Goal: Information Seeking & Learning: Learn about a topic

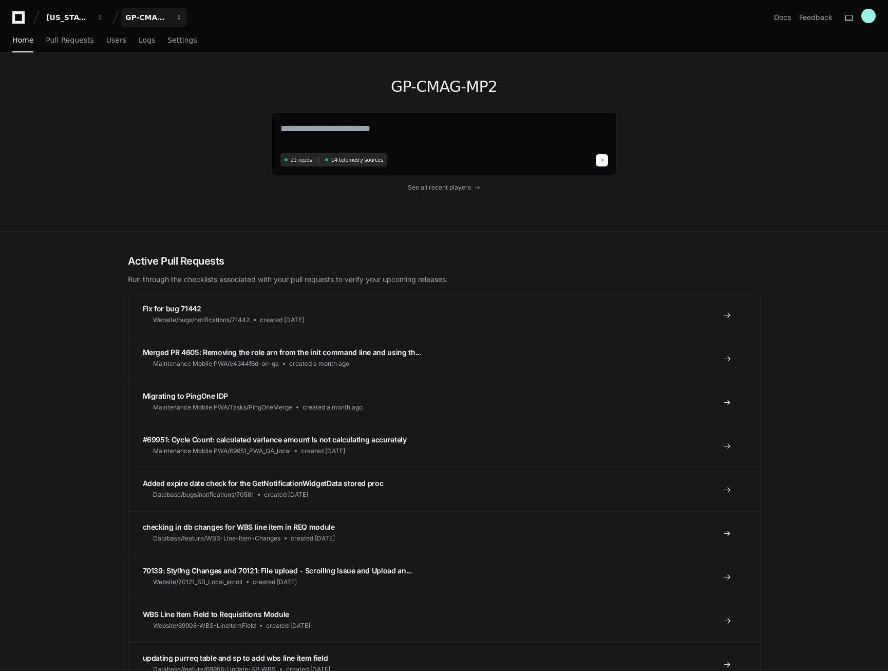
click at [104, 17] on span "button" at bounding box center [100, 17] width 7 height 7
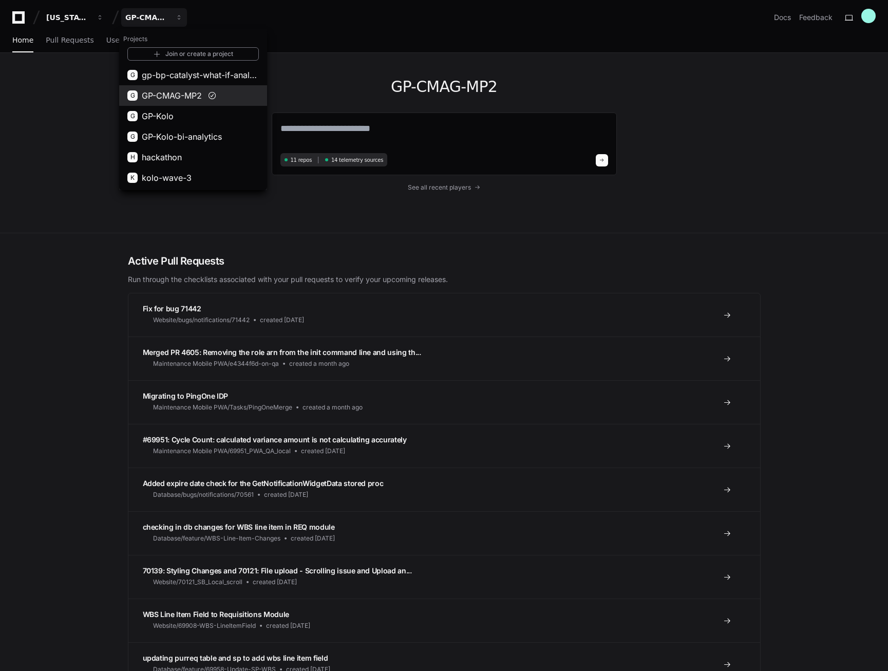
click at [175, 96] on span "GP-CMAG-MP2" at bounding box center [172, 95] width 60 height 12
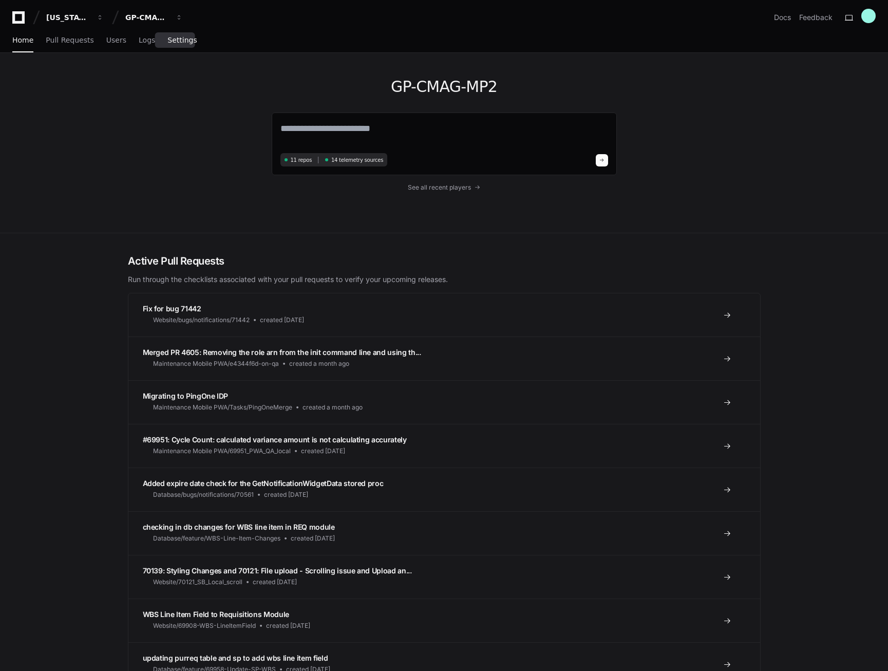
click at [179, 43] on span "Settings" at bounding box center [181, 40] width 29 height 6
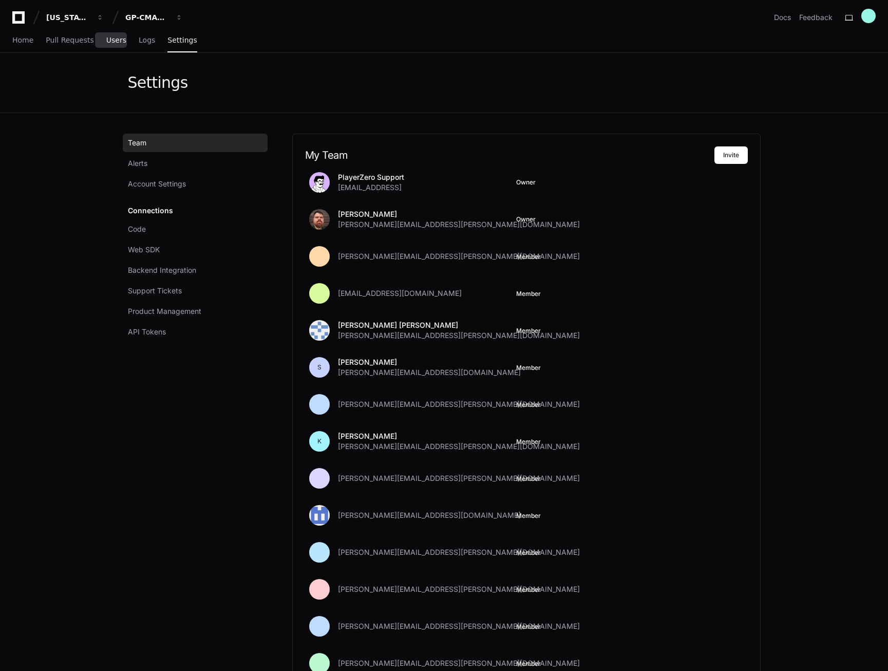
click at [110, 41] on span "Users" at bounding box center [116, 40] width 20 height 6
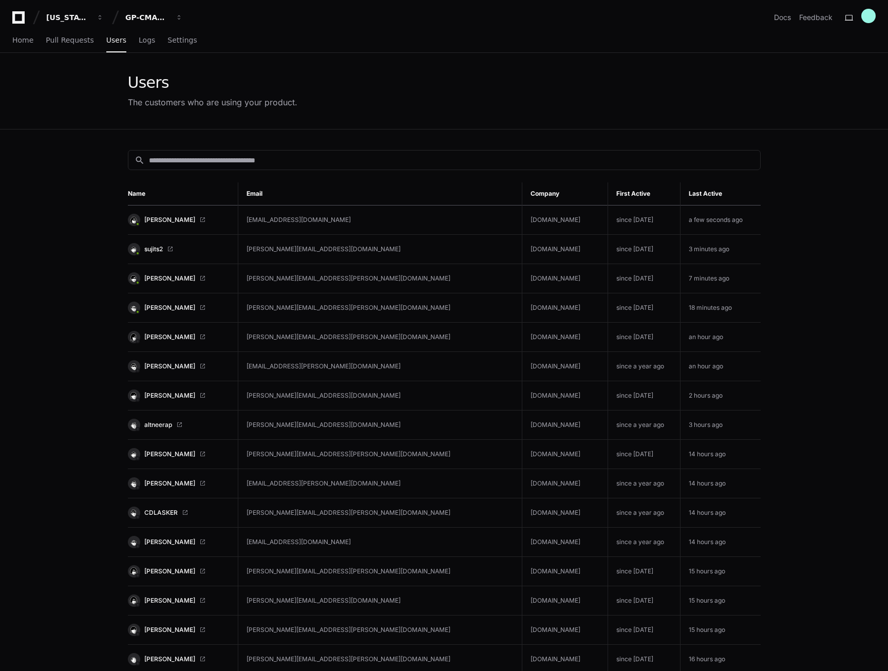
click at [817, 233] on app-customers-list "Users The customers who are using your product. search Name Email Company First…" at bounding box center [444, 515] width 888 height 924
click at [139, 39] on span "Logs" at bounding box center [147, 40] width 16 height 6
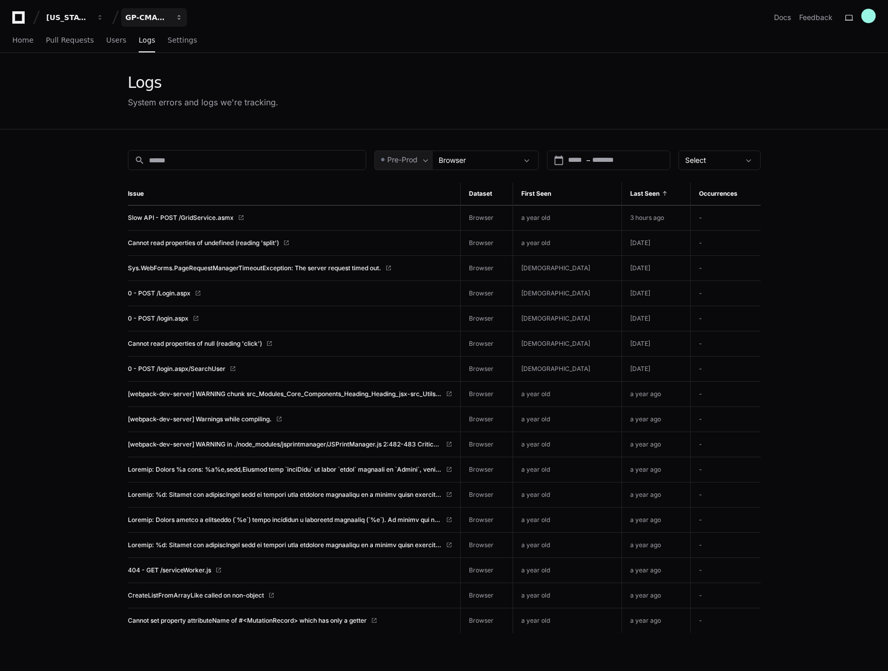
click at [104, 20] on span "button" at bounding box center [100, 17] width 7 height 7
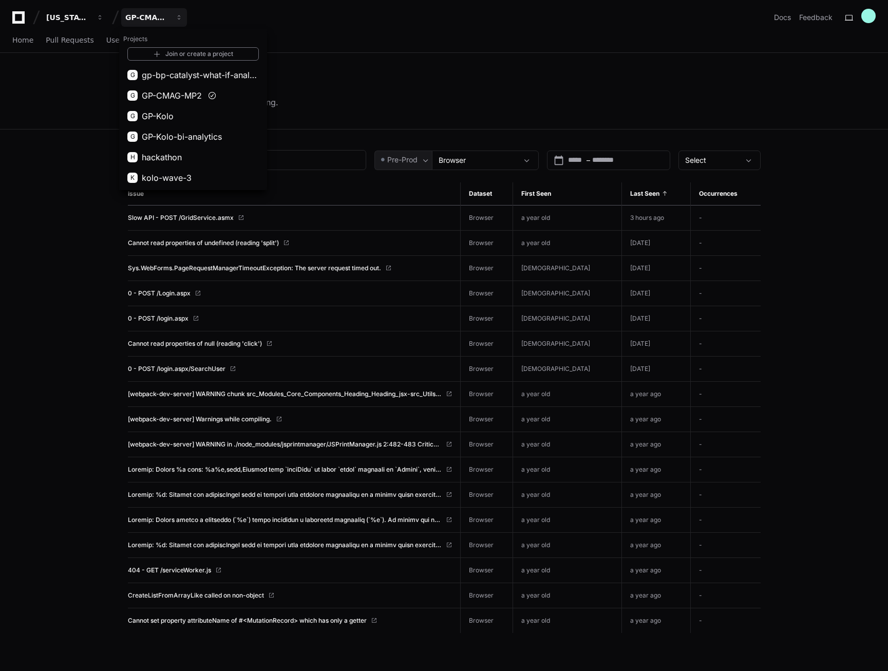
click at [439, 91] on div "Logs System errors and logs we're tracking." at bounding box center [444, 90] width 633 height 35
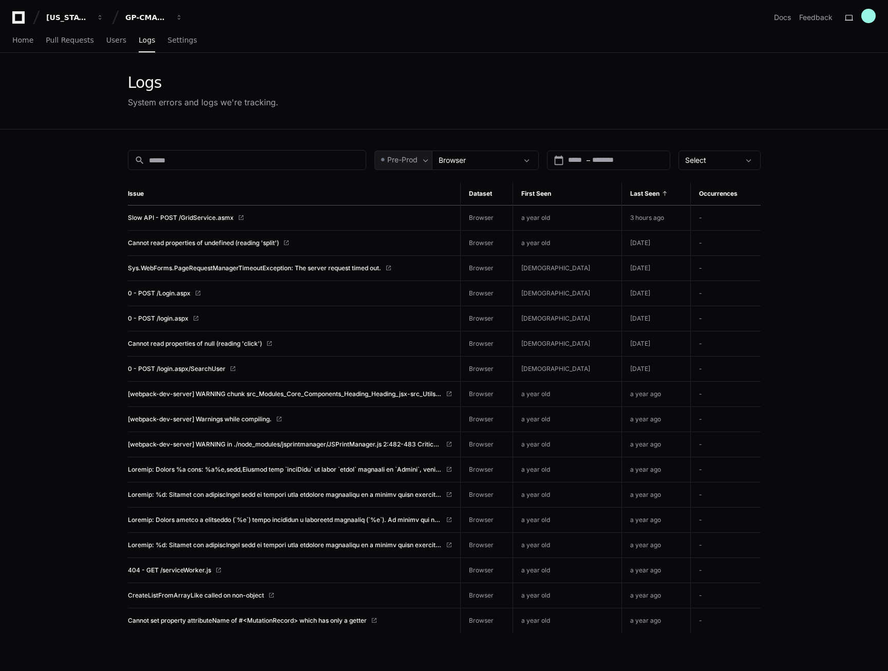
click at [842, 122] on div "Logs System errors and logs we're tracking." at bounding box center [444, 91] width 888 height 76
click at [427, 162] on span at bounding box center [425, 160] width 10 height 10
click at [402, 187] on span "Prod" at bounding box center [400, 188] width 16 height 10
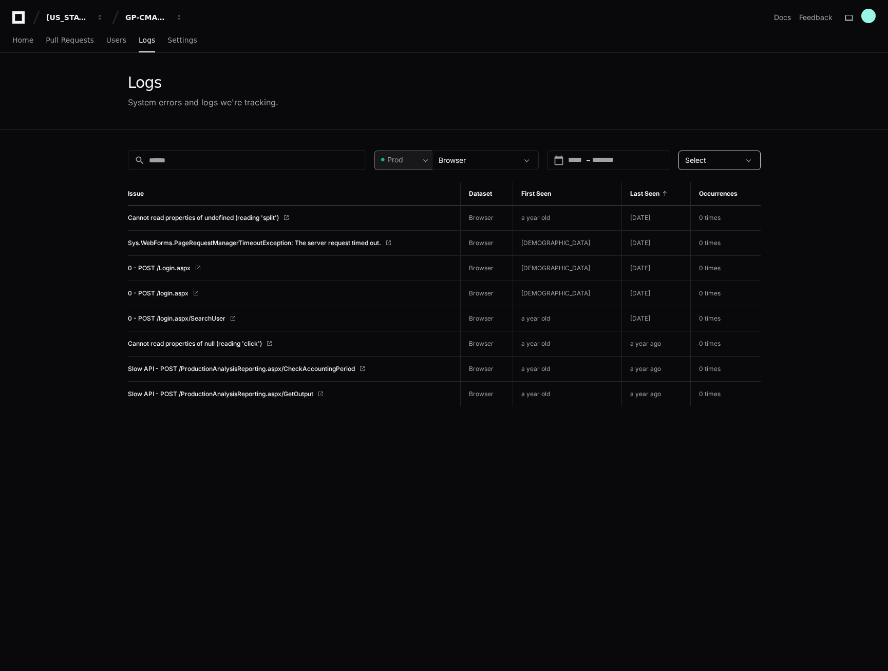
click at [717, 164] on div "Select" at bounding box center [712, 160] width 54 height 10
click at [180, 16] on div at bounding box center [444, 335] width 888 height 671
click at [104, 17] on span "button" at bounding box center [100, 17] width 7 height 7
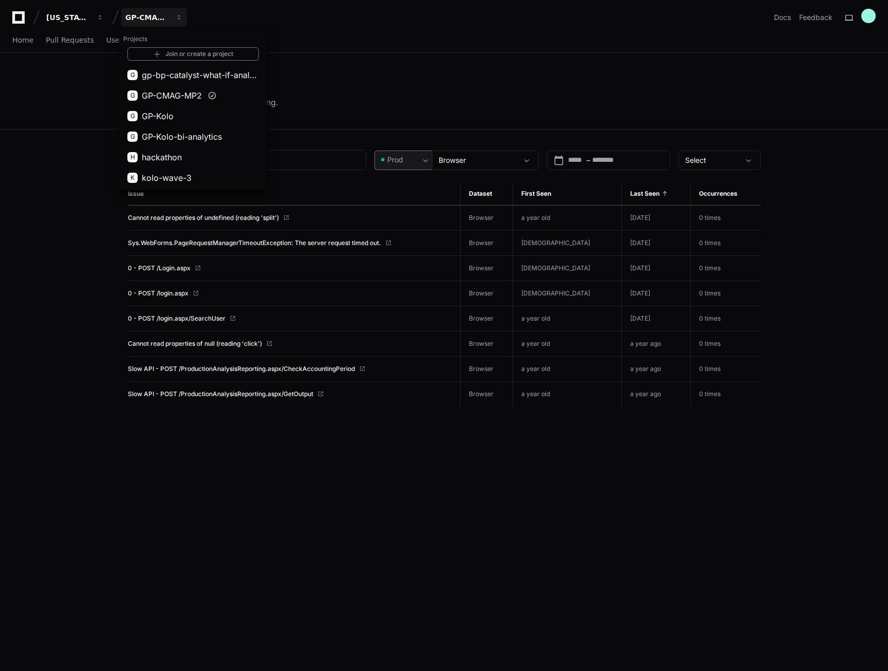
click at [816, 100] on div "Logs System errors and logs we're tracking." at bounding box center [444, 91] width 888 height 76
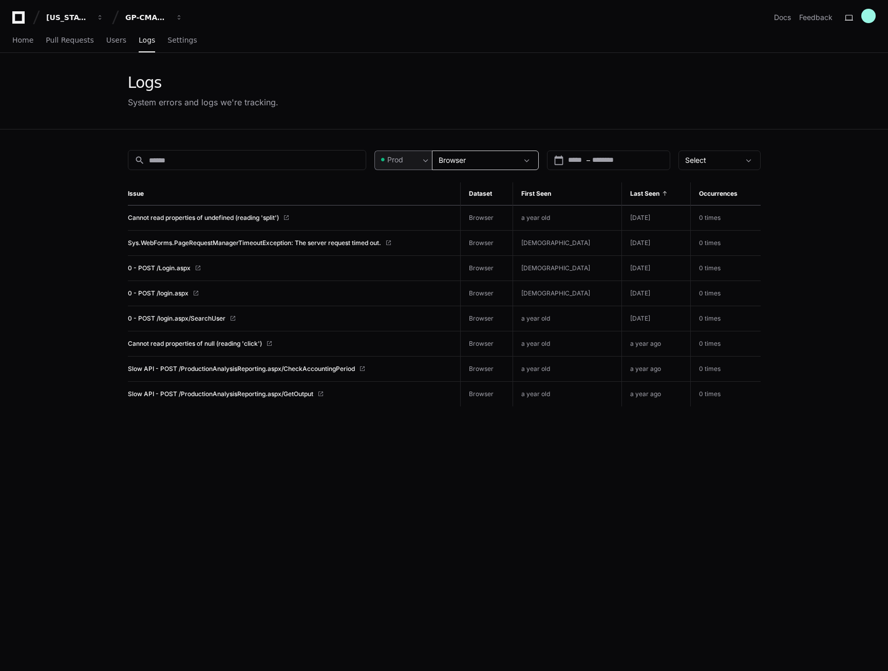
click at [469, 162] on div "Browser" at bounding box center [477, 160] width 79 height 10
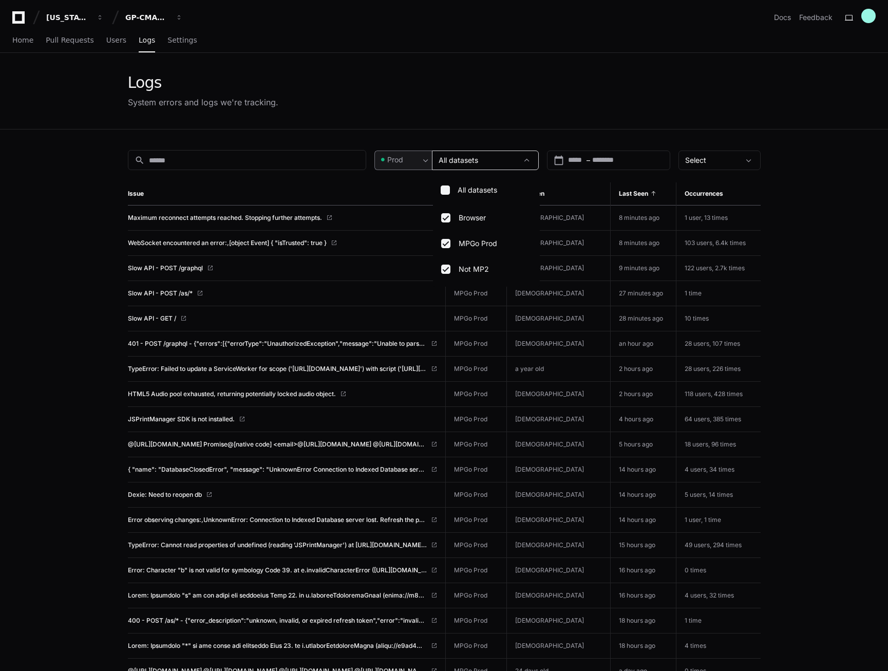
click at [790, 204] on div at bounding box center [444, 335] width 888 height 671
click at [519, 165] on div "All datasets" at bounding box center [485, 160] width 107 height 20
click at [107, 44] on div at bounding box center [444, 335] width 888 height 671
click at [108, 42] on span "Users" at bounding box center [116, 40] width 20 height 6
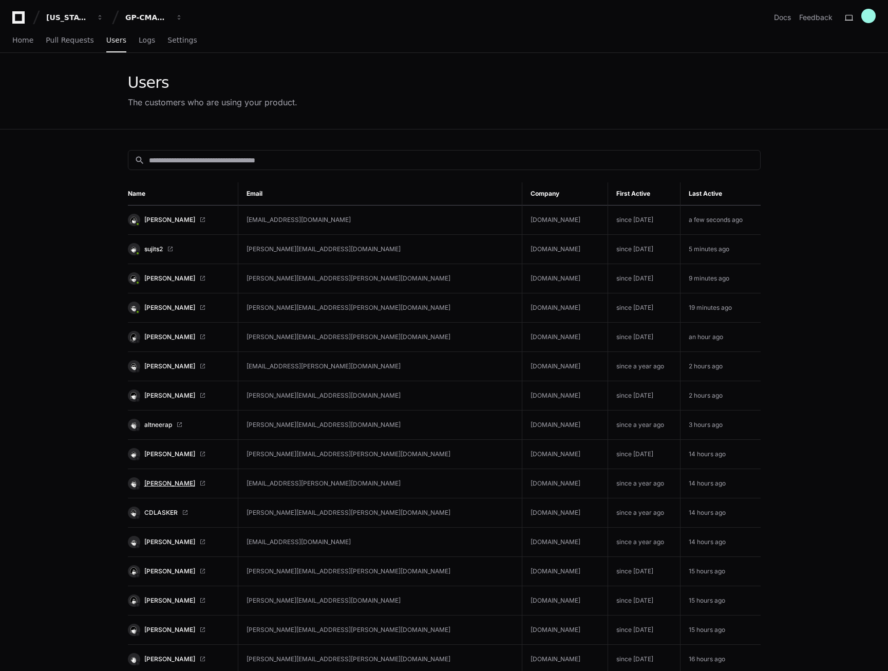
click at [158, 481] on span "[PERSON_NAME]" at bounding box center [169, 483] width 51 height 8
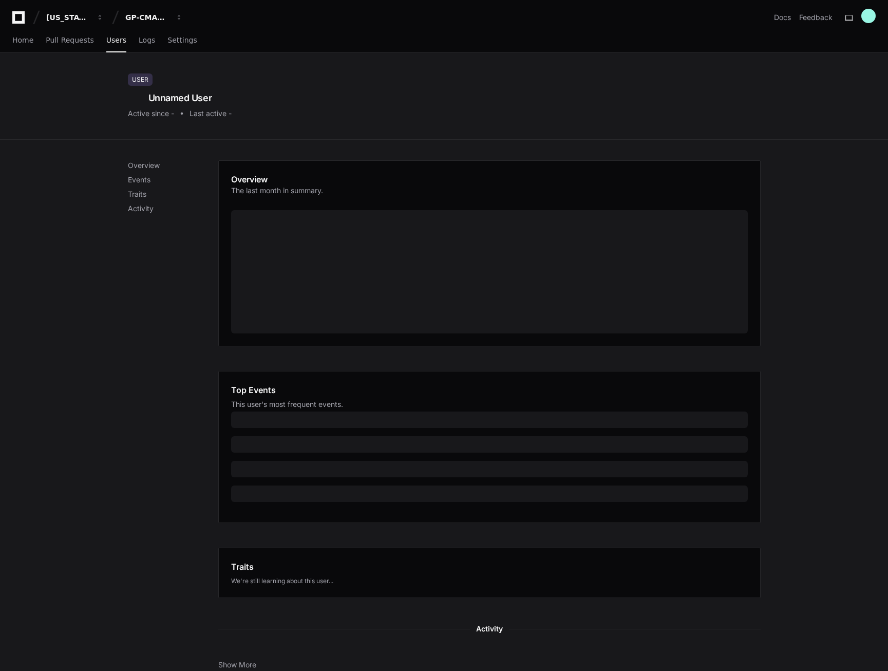
click at [798, 239] on div "Overview Events Traits Activity Overview The last month in summary. Top Events …" at bounding box center [444, 475] width 888 height 671
click at [812, 229] on div "Overview Events Traits Activity Overview The last month in summary. Top Events …" at bounding box center [444, 475] width 888 height 671
click at [156, 166] on p "Overview" at bounding box center [173, 165] width 90 height 10
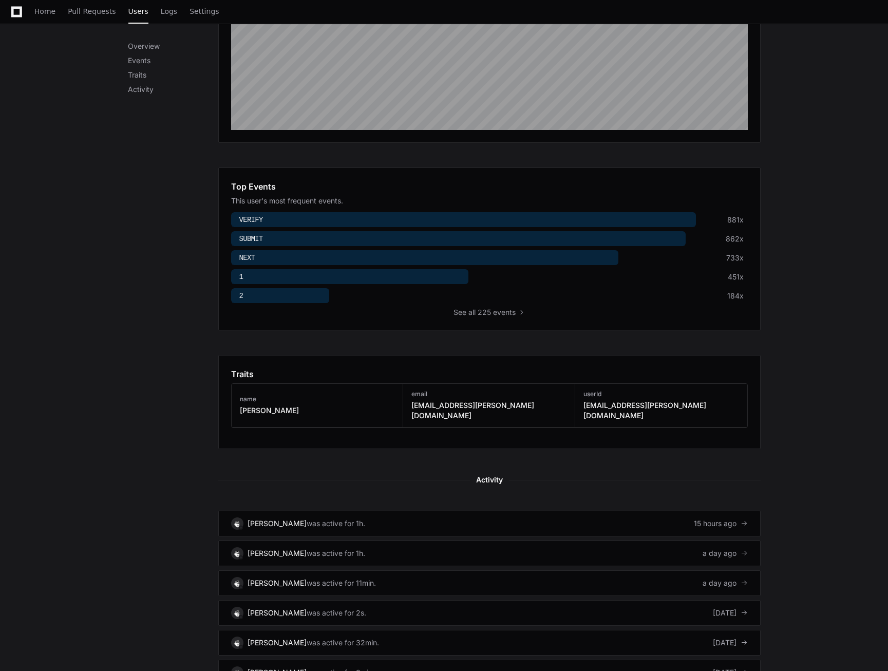
scroll to position [203, 0]
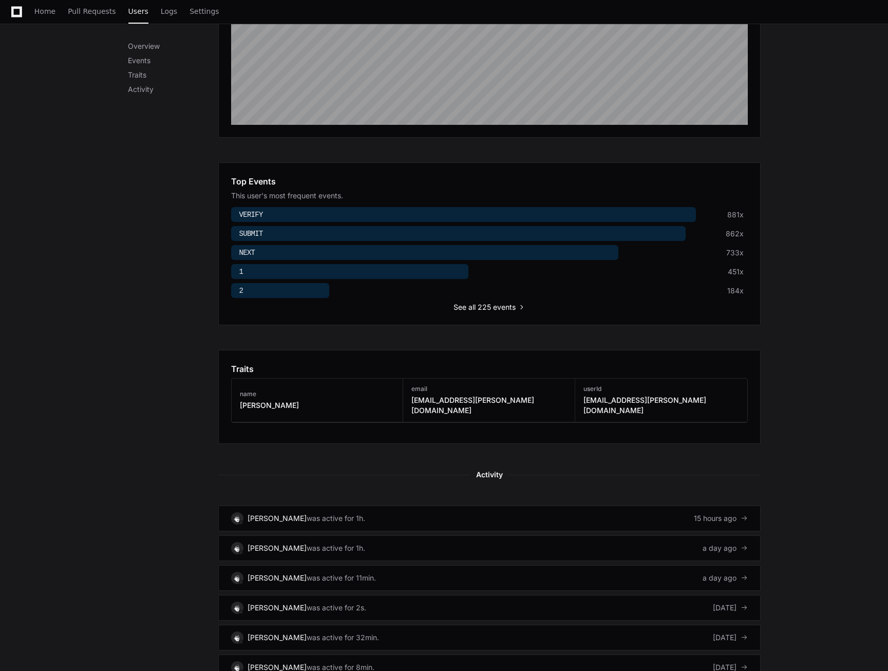
click at [490, 302] on span "all 225 events" at bounding box center [491, 307] width 47 height 10
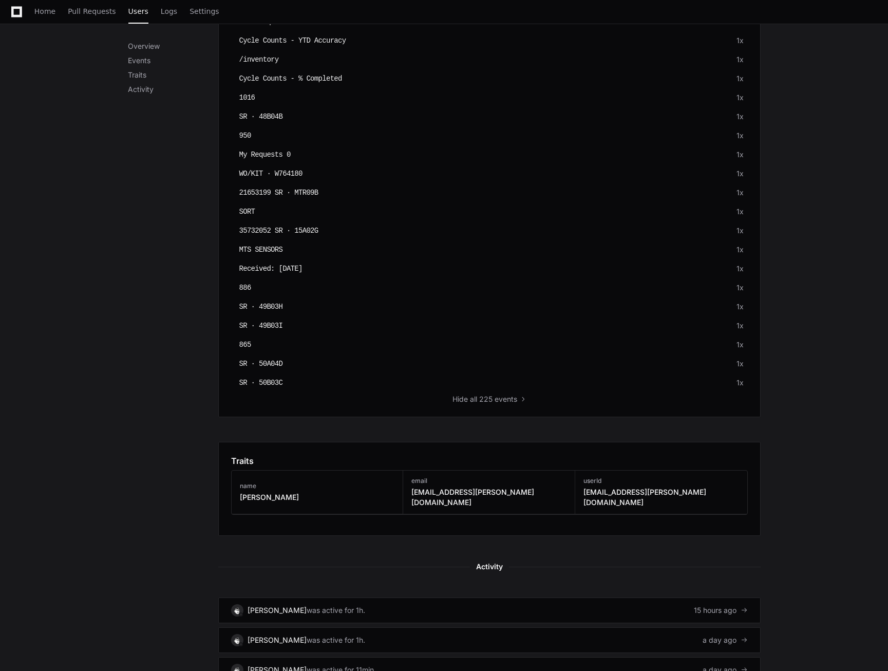
scroll to position [4349, 0]
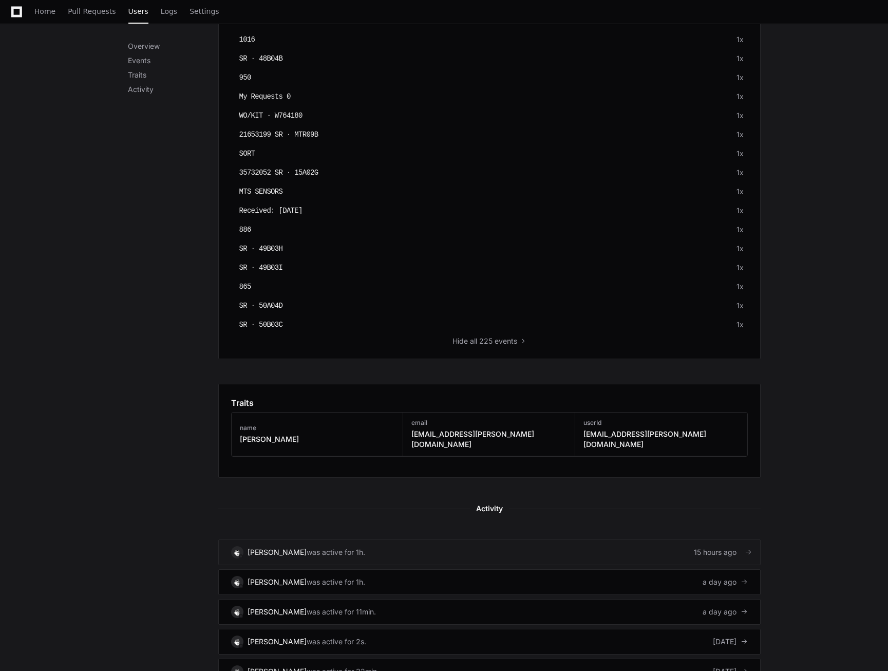
click at [354, 539] on link "[PERSON_NAME] was active for 1h. 15 hours ago" at bounding box center [489, 552] width 542 height 26
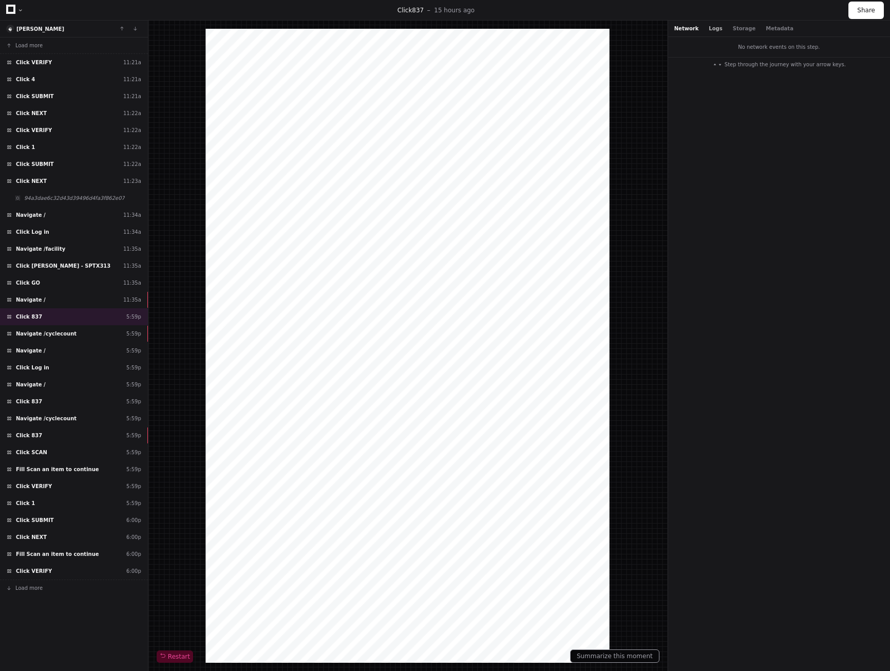
click at [710, 26] on button "Logs" at bounding box center [715, 29] width 13 height 8
drag, startPoint x: 741, startPoint y: 29, endPoint x: 699, endPoint y: 31, distance: 41.7
click at [741, 29] on button "Storage" at bounding box center [744, 29] width 23 height 8
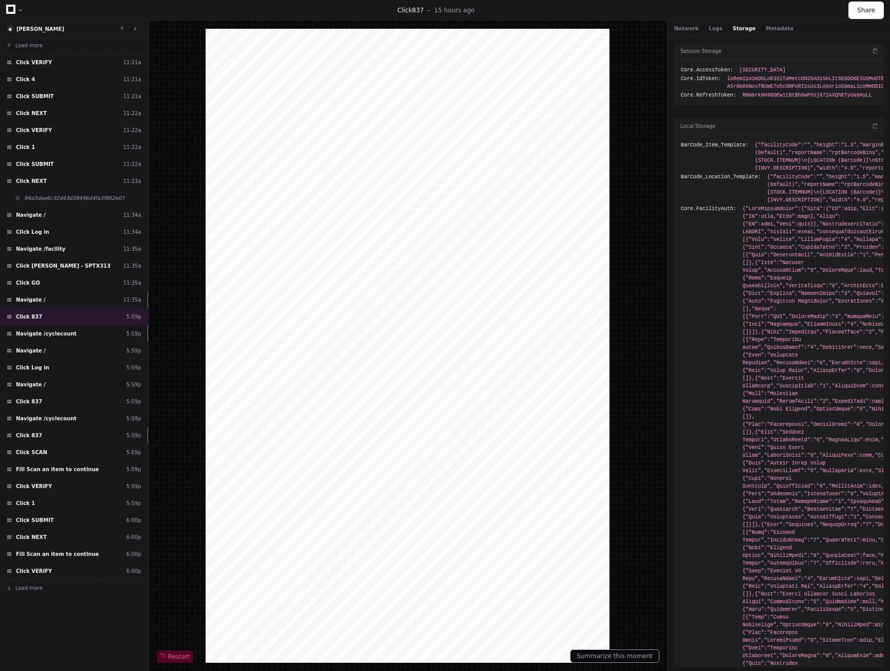
click at [667, 105] on div "Network Logs Storage Metadata Session Storage Core.AccessToken: eyJhbGciOiJSUzI…" at bounding box center [778, 346] width 222 height 650
click at [667, 106] on div "Network Logs Storage Metadata Session Storage Core.AccessToken: eyJhbGciOiJSUzI…" at bounding box center [778, 346] width 222 height 650
click at [7, 668] on div "Load more Click VERIFY 11:21a Click 4 11:21a Click SUBMIT 11:21a Click NEXT 11:…" at bounding box center [74, 354] width 148 height 634
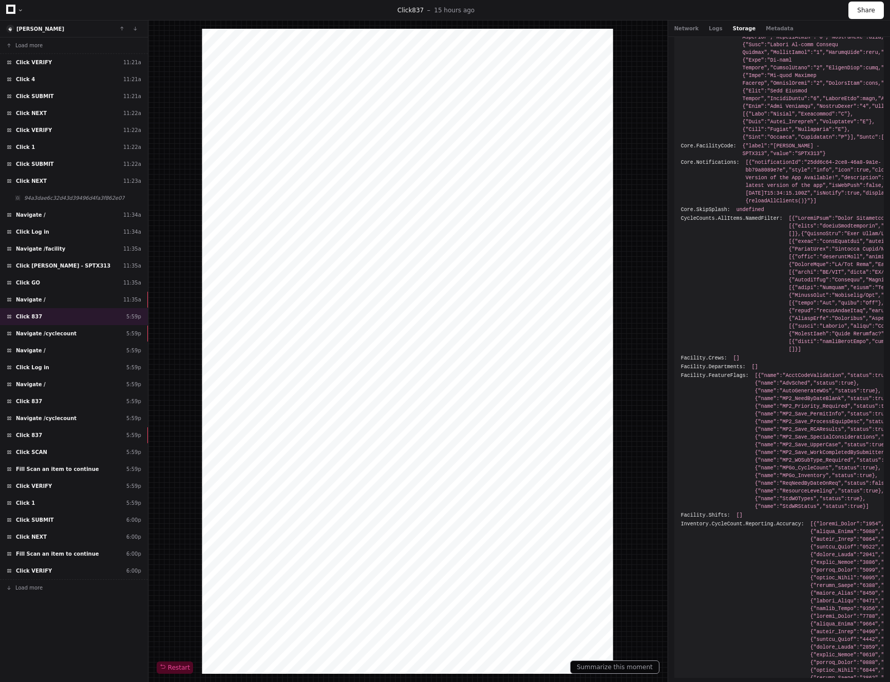
scroll to position [1786, 0]
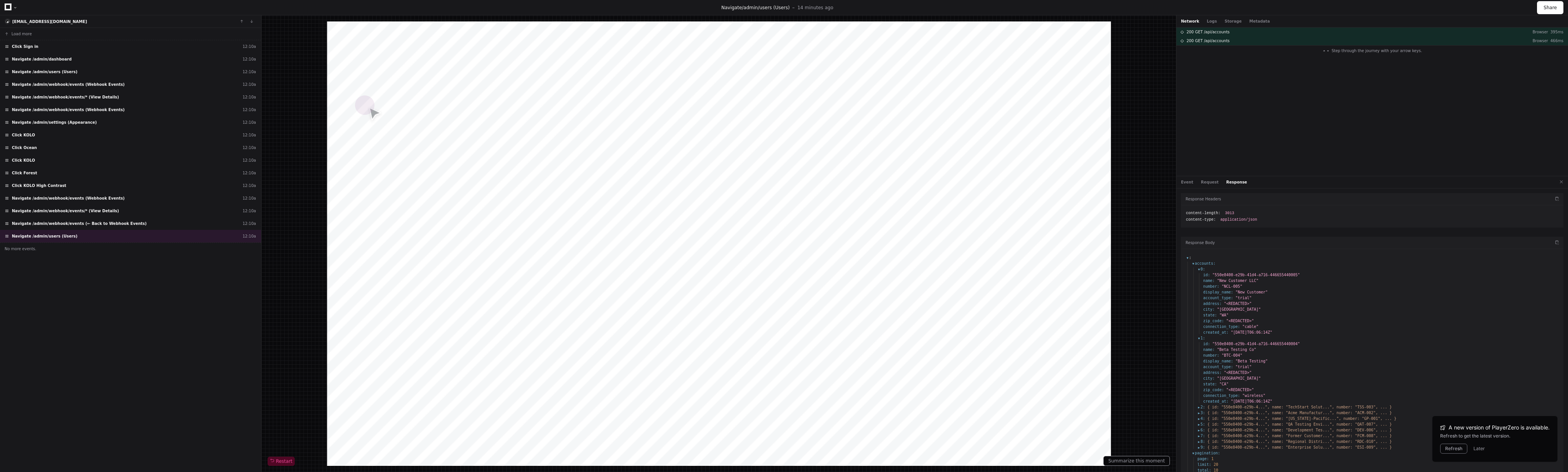
scroll to position [17, 0]
